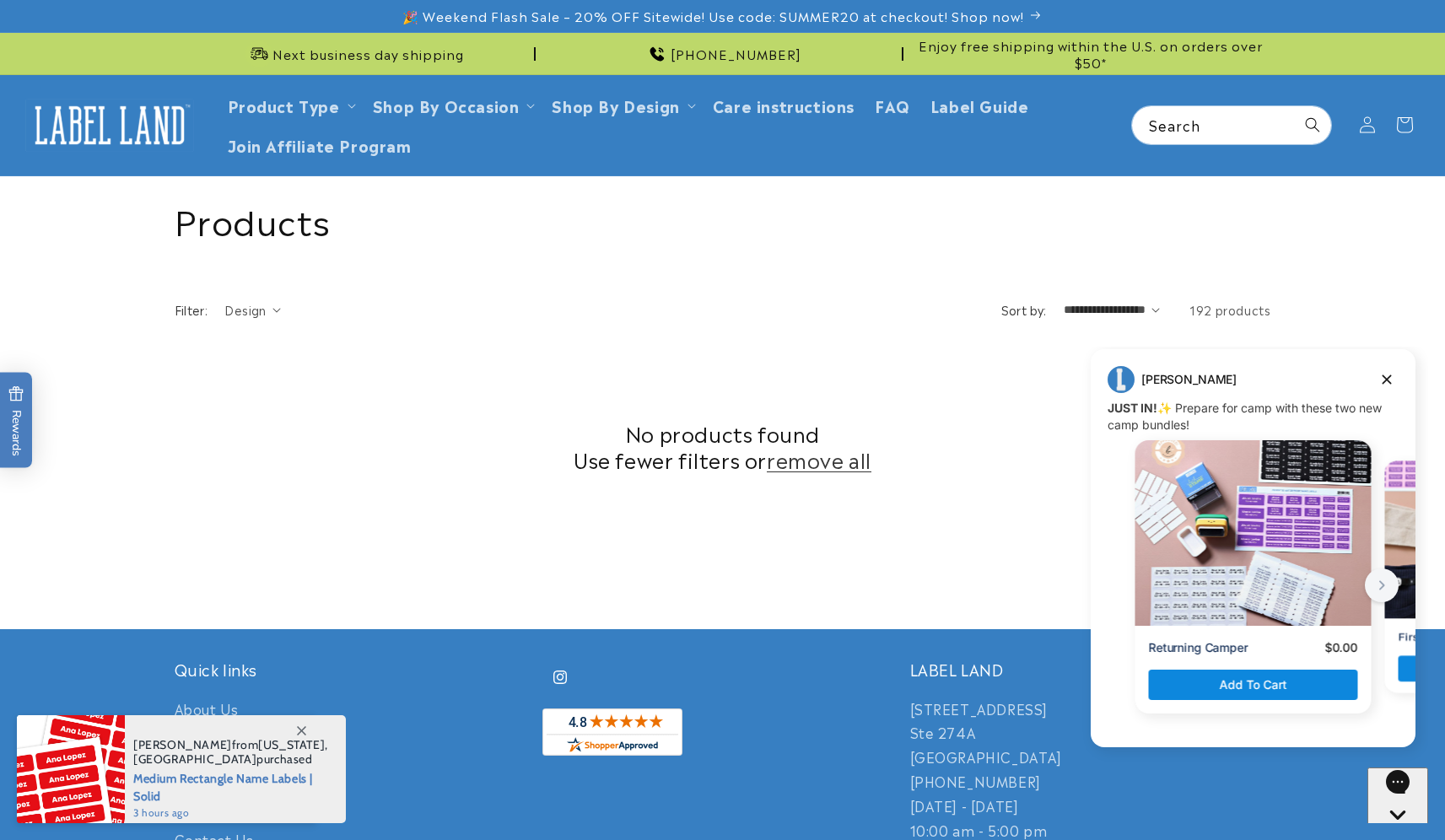
scroll to position [457, 0]
